Goal: Navigation & Orientation: Find specific page/section

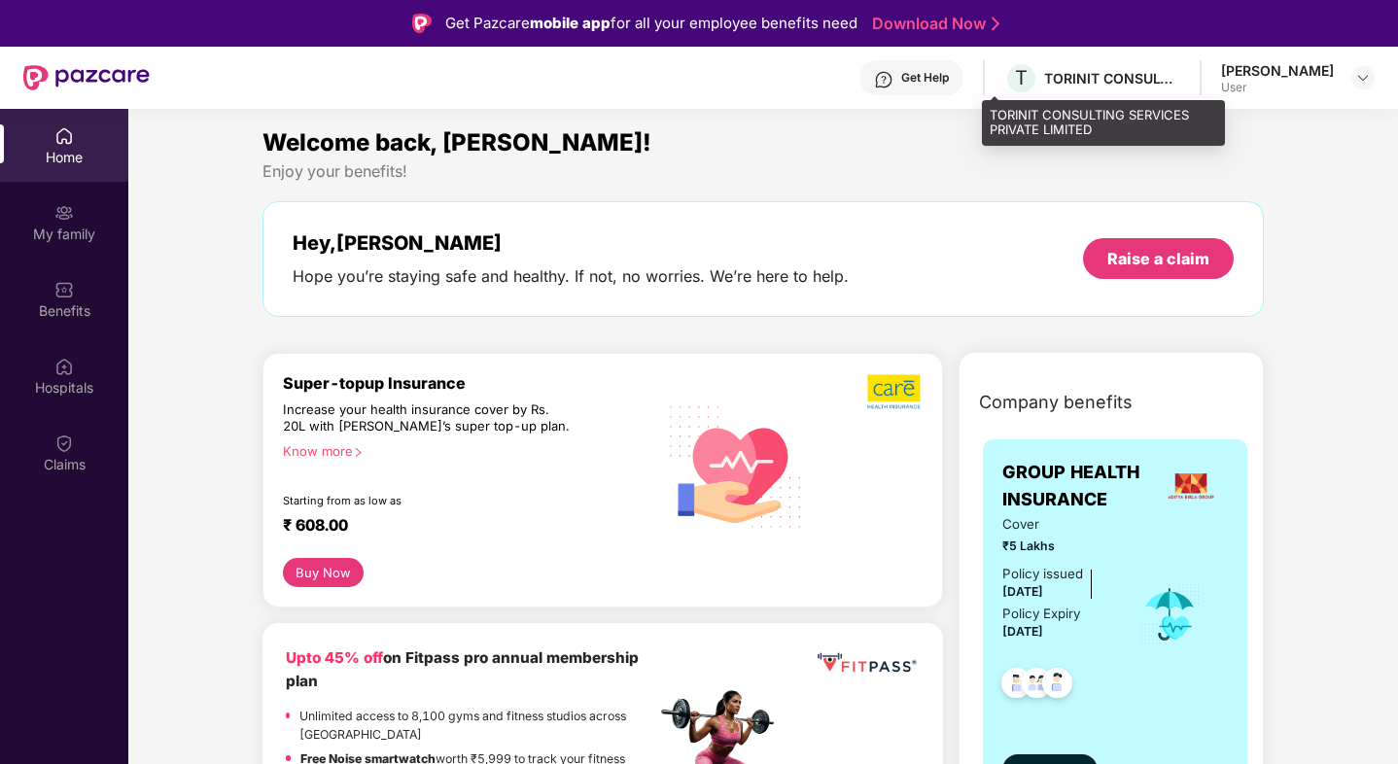
click at [1060, 85] on div "TORINIT CONSULTING SERVICES PRIVATE LIMITED" at bounding box center [1112, 78] width 136 height 18
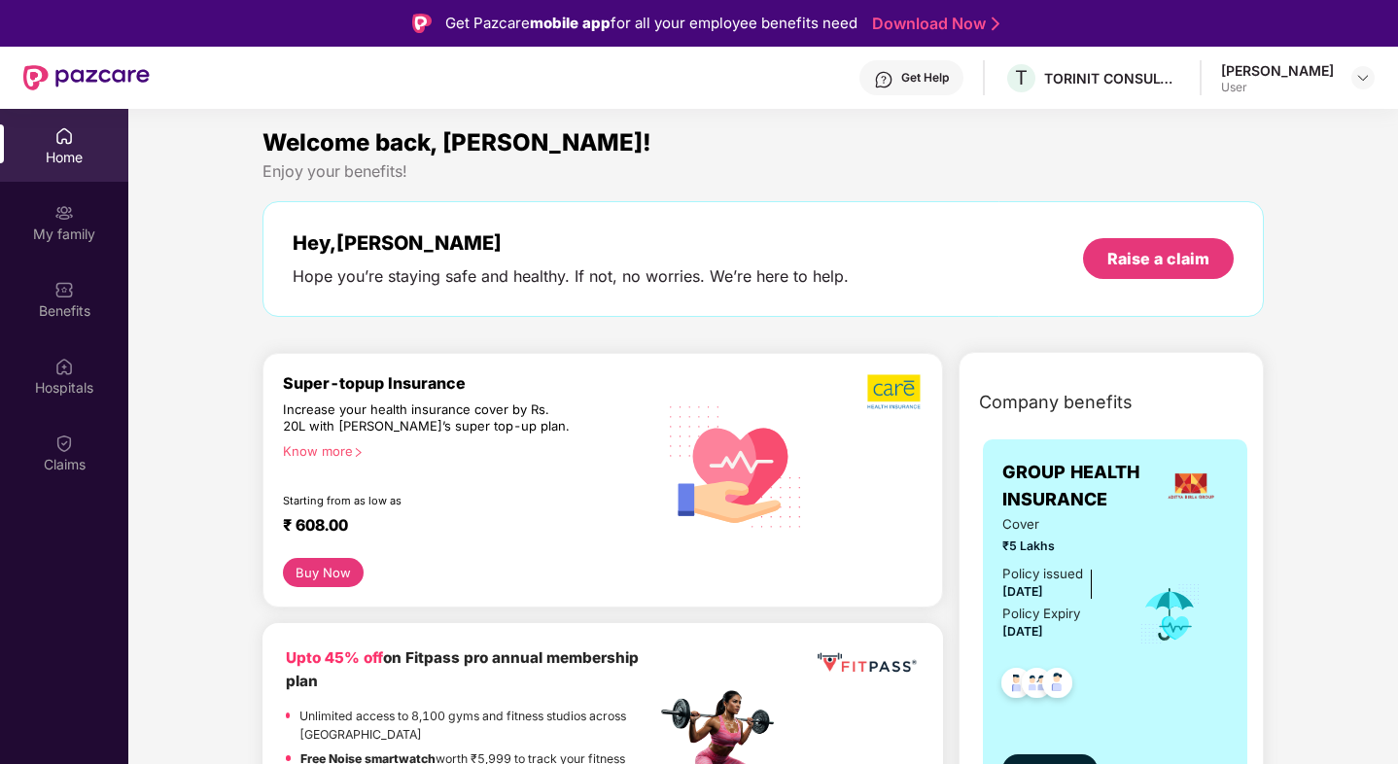
click at [1302, 80] on div "User" at bounding box center [1277, 88] width 113 height 16
click at [1363, 80] on img at bounding box center [1364, 78] width 16 height 16
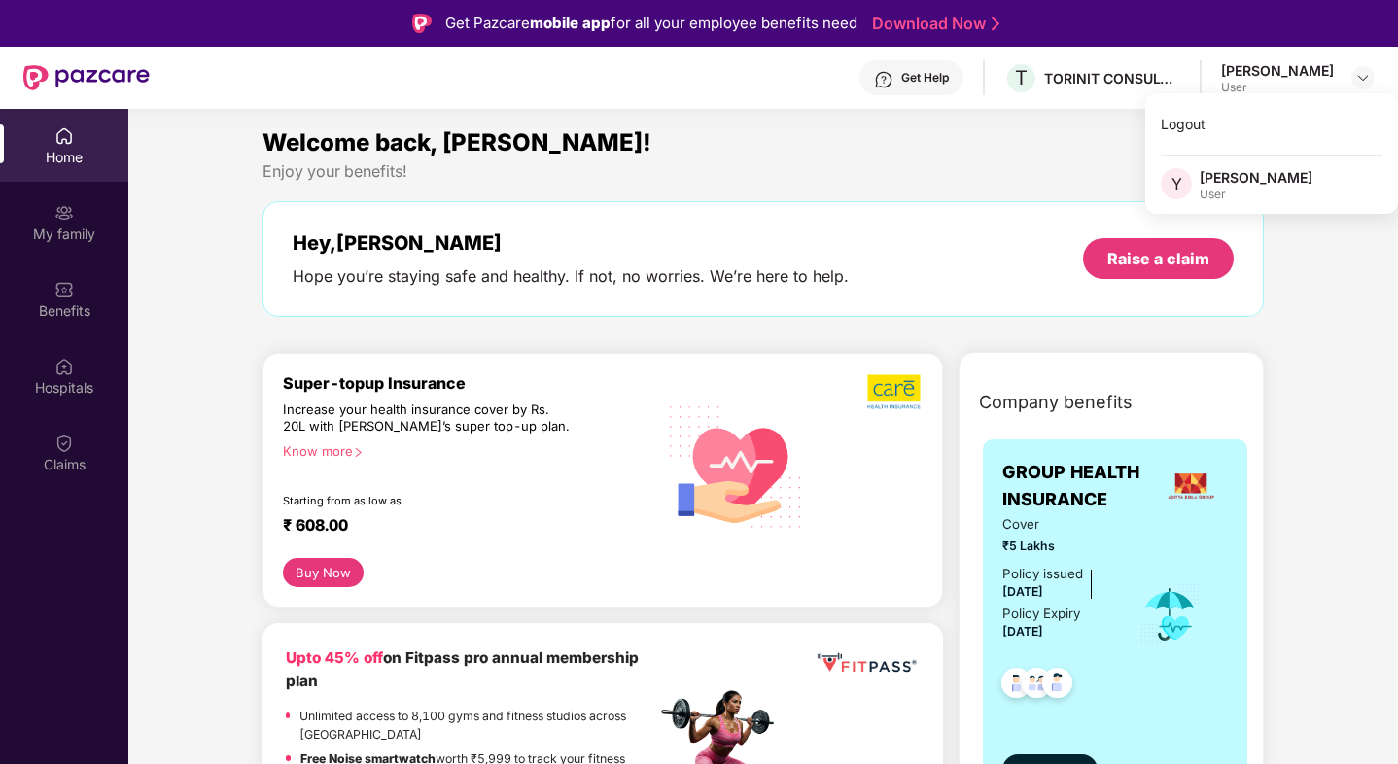
click at [953, 178] on div "Enjoy your benefits!" at bounding box center [764, 171] width 1003 height 20
